Goal: Task Accomplishment & Management: Complete application form

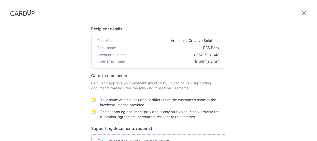
scroll to position [113, 0]
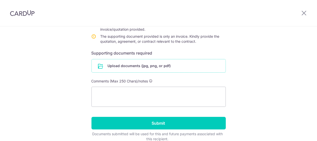
click at [126, 67] on input "file" at bounding box center [159, 65] width 134 height 13
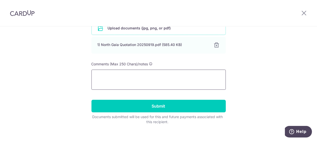
scroll to position [75, 0]
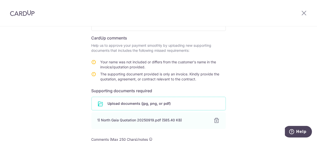
click at [131, 105] on input "file" at bounding box center [159, 103] width 134 height 13
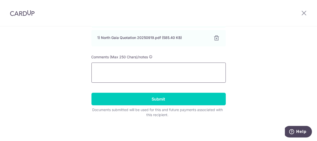
scroll to position [140, 0]
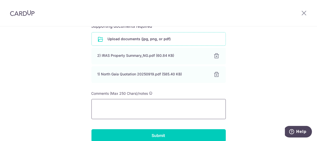
click at [135, 105] on textarea at bounding box center [158, 109] width 134 height 20
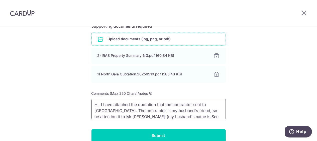
scroll to position [7, 0]
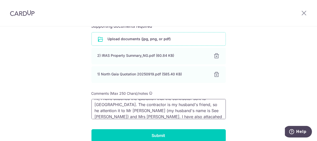
click at [111, 117] on textarea "Hi, I have attached the quotation that the contractor sent to [GEOGRAPHIC_DATA]…" at bounding box center [158, 109] width 134 height 20
drag, startPoint x: 109, startPoint y: 110, endPoint x: 103, endPoint y: 110, distance: 5.3
click at [103, 110] on textarea "Hi, I have attached the quotation that the contractor sent to [GEOGRAPHIC_DATA]…" at bounding box center [158, 109] width 134 height 20
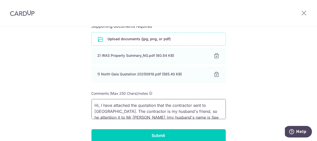
drag, startPoint x: 163, startPoint y: 106, endPoint x: 88, endPoint y: 105, distance: 74.2
click at [88, 105] on div "Help us verify your payment Recipient details Recipient Archideaz Creative Solu…" at bounding box center [158, 32] width 317 height 290
click at [176, 107] on textarea "Attached is quotation the contractor sent to [GEOGRAPHIC_DATA]. The contractor …" at bounding box center [158, 109] width 134 height 20
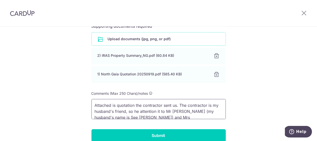
scroll to position [10, 0]
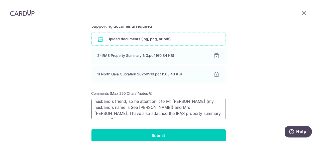
drag, startPoint x: 176, startPoint y: 109, endPoint x: 166, endPoint y: 108, distance: 9.8
click at [166, 108] on textarea "Attached is quotation the contractor sent us. The contractor is my husband's fr…" at bounding box center [158, 109] width 134 height 20
click at [170, 114] on textarea "Attached is quotation the contractor sent us. The contractor is my husband's fr…" at bounding box center [158, 109] width 134 height 20
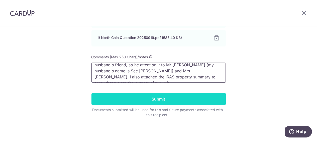
type textarea "Attached is quotation the contractor sent us. The contractor is my husband's fr…"
click at [167, 97] on input "Submit" at bounding box center [158, 98] width 134 height 13
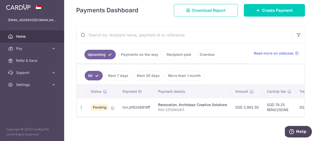
drag, startPoint x: 81, startPoint y: 0, endPoint x: 272, endPoint y: 13, distance: 191.9
click at [0, 0] on header at bounding box center [0, 0] width 0 height 0
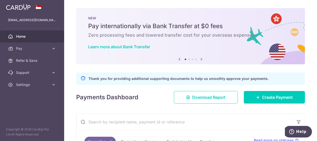
click at [0, 0] on icon "button" at bounding box center [0, 0] width 0 height 0
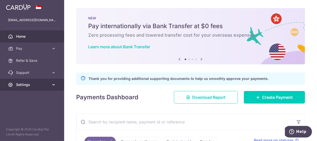
click at [52, 84] on icon at bounding box center [53, 84] width 5 height 5
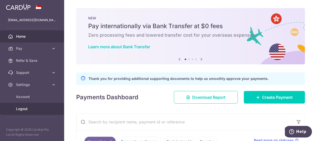
click at [23, 107] on span "Logout" at bounding box center [32, 108] width 33 height 5
